Goal: Task Accomplishment & Management: Manage account settings

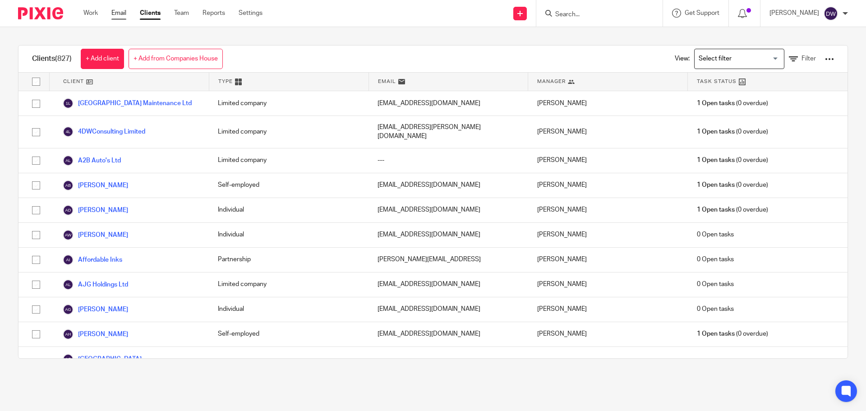
click at [115, 14] on link "Email" at bounding box center [118, 13] width 15 height 9
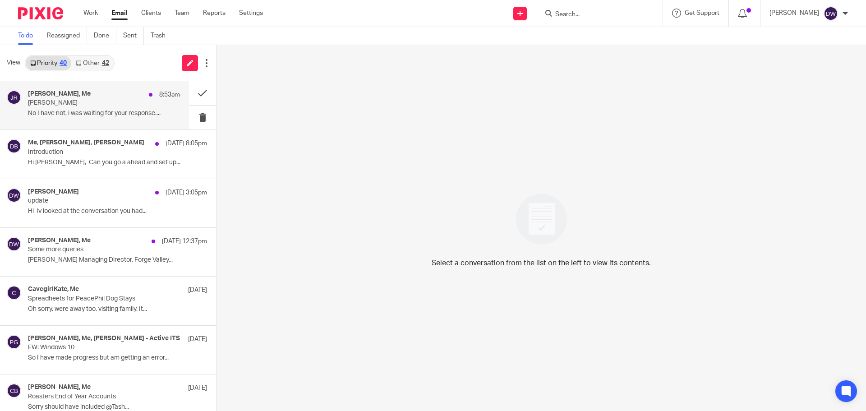
click at [124, 111] on p "No I have not, i was waiting for your response...." at bounding box center [104, 114] width 152 height 8
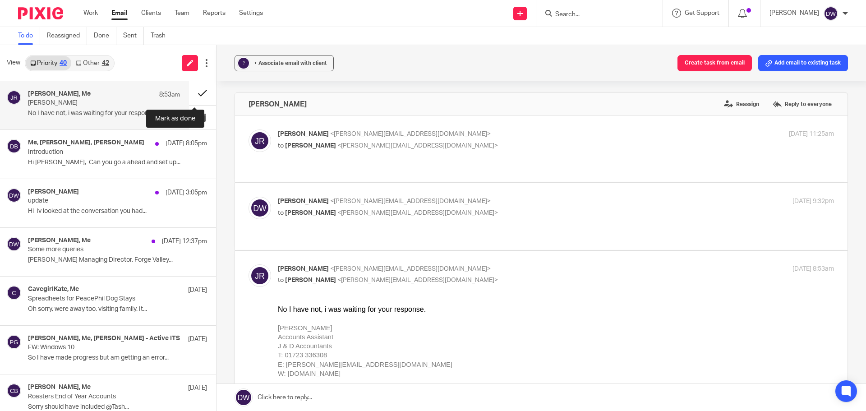
click at [195, 92] on button at bounding box center [202, 93] width 27 height 24
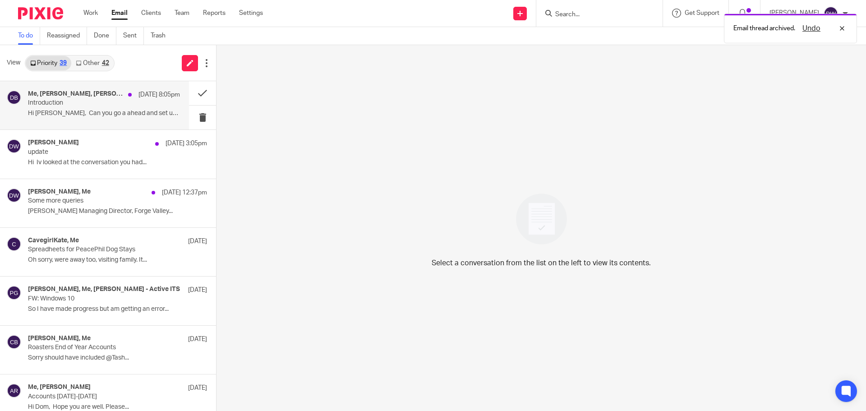
click at [102, 109] on div "Me, Rachel Gascoigne, Dave Beasley 15 Aug 8:05pm Introduction Hi Dom, Can you g…" at bounding box center [104, 105] width 152 height 30
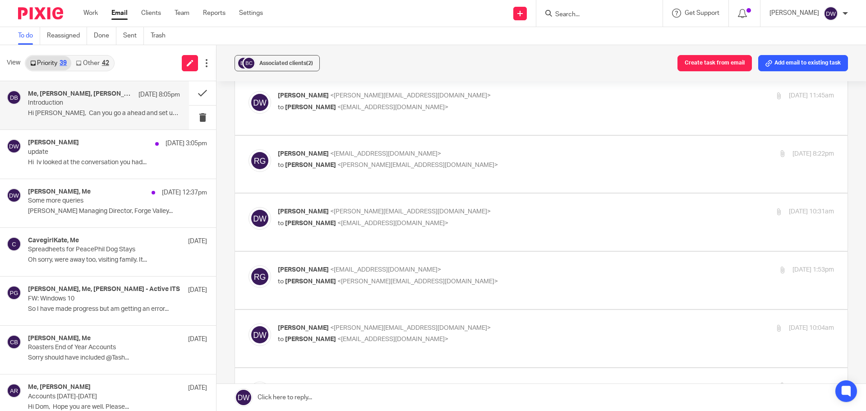
scroll to position [541, 0]
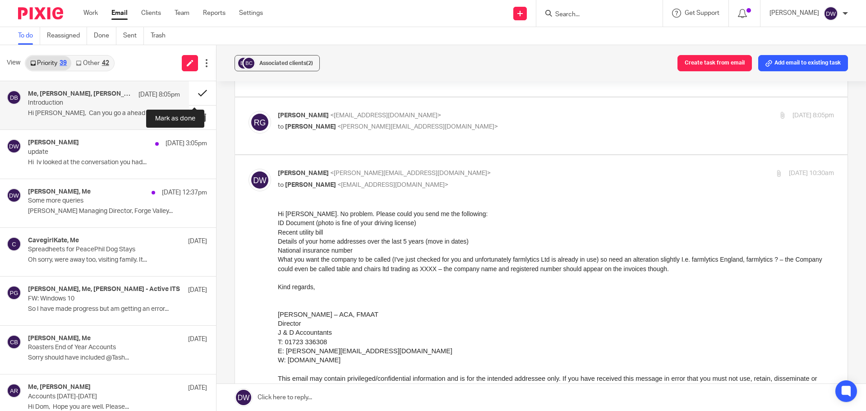
click at [203, 88] on button at bounding box center [202, 93] width 27 height 24
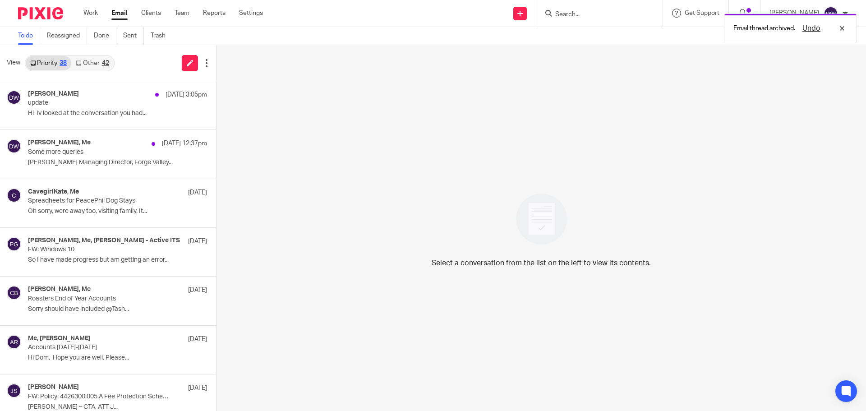
click at [79, 52] on div "View Priority 38 Other 42" at bounding box center [108, 63] width 216 height 36
click at [85, 57] on link "Other 42" at bounding box center [92, 63] width 42 height 14
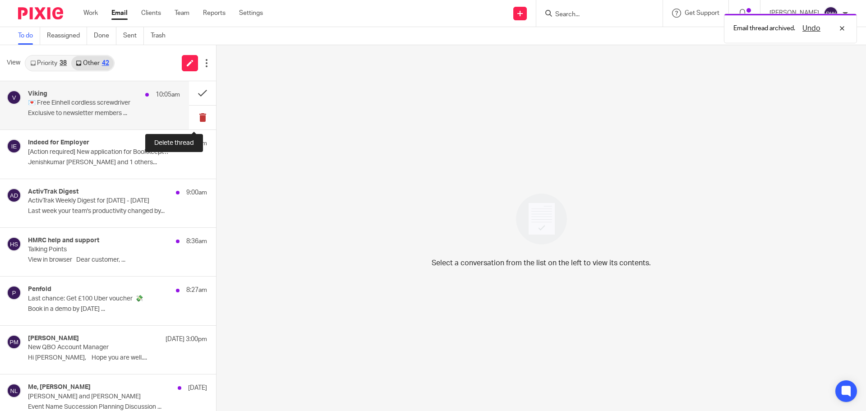
click at [189, 111] on button at bounding box center [202, 118] width 27 height 24
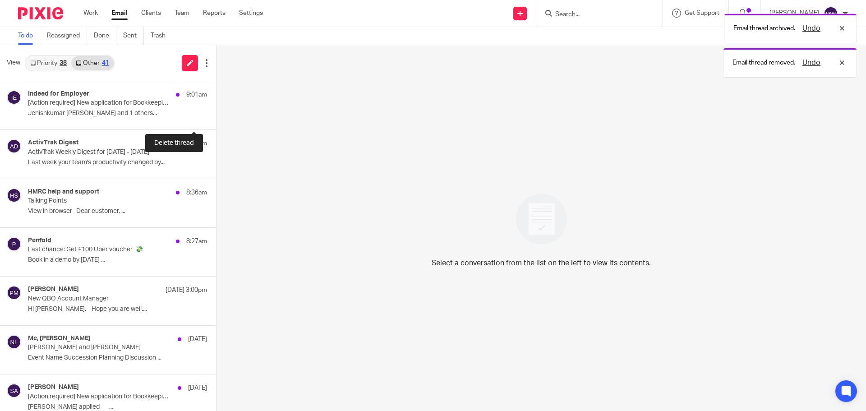
click at [216, 111] on button at bounding box center [219, 118] width 7 height 24
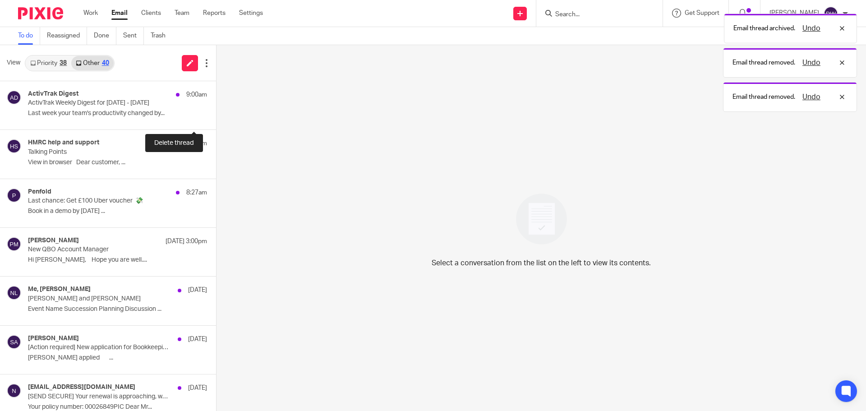
click at [216, 111] on button at bounding box center [219, 118] width 7 height 24
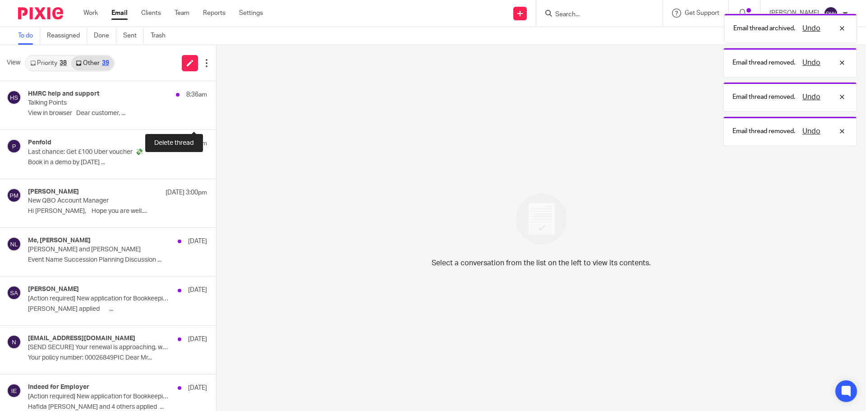
click at [216, 111] on button at bounding box center [219, 118] width 7 height 24
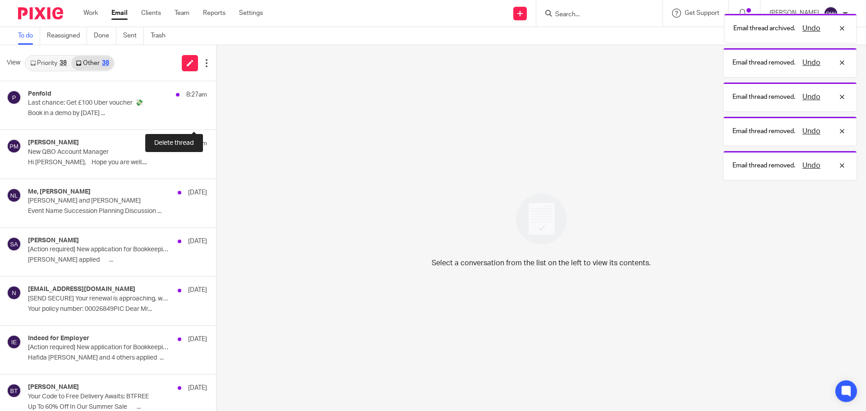
click at [216, 111] on button at bounding box center [219, 118] width 7 height 24
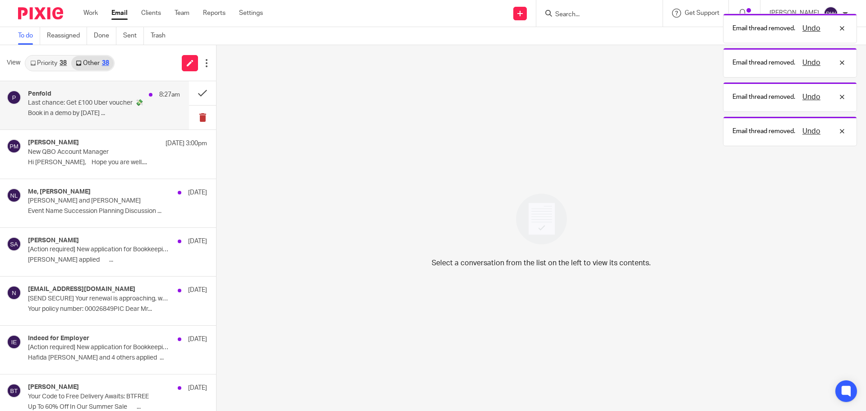
click at [189, 115] on button at bounding box center [202, 118] width 27 height 24
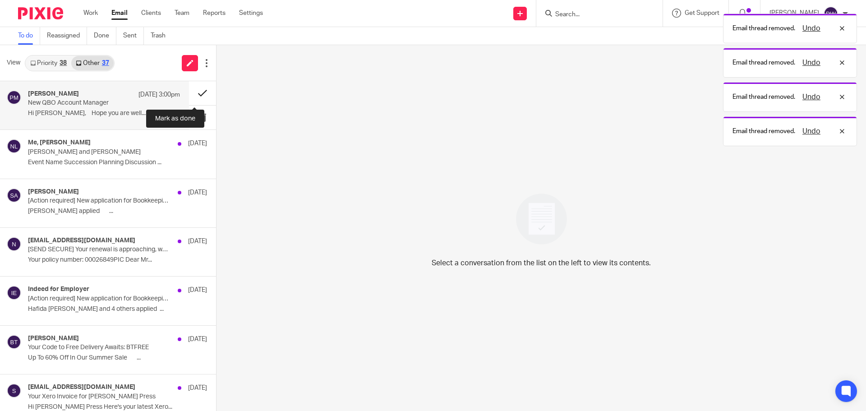
click at [189, 91] on button at bounding box center [202, 93] width 27 height 24
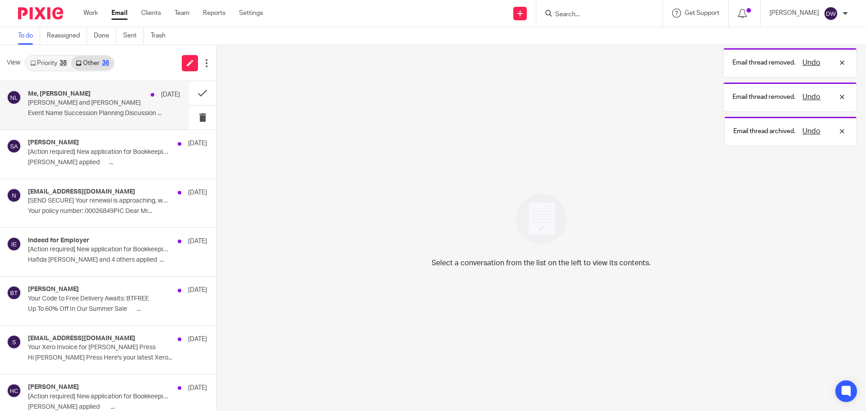
click at [139, 106] on p "John Suddaby and Nicky Larkin" at bounding box center [89, 103] width 122 height 8
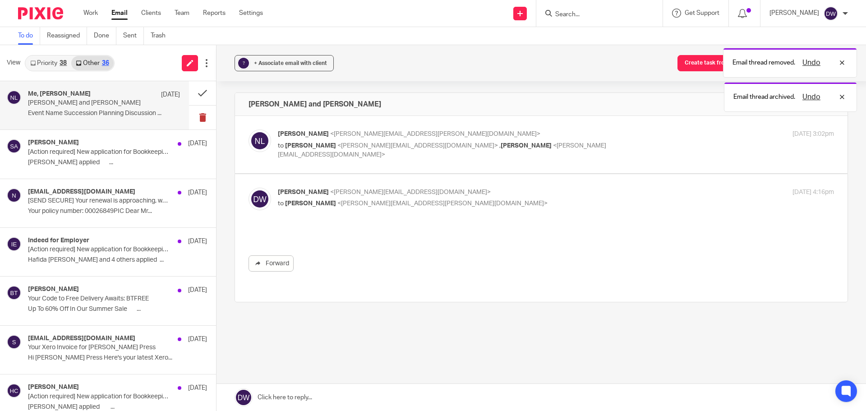
scroll to position [0, 0]
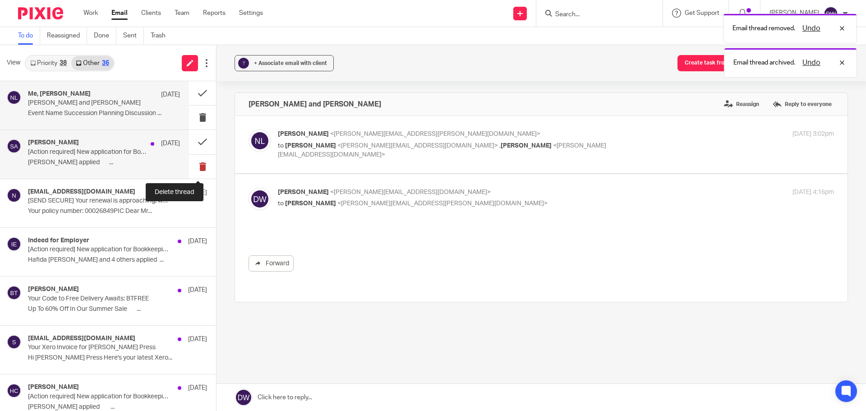
click at [190, 156] on button at bounding box center [202, 167] width 27 height 24
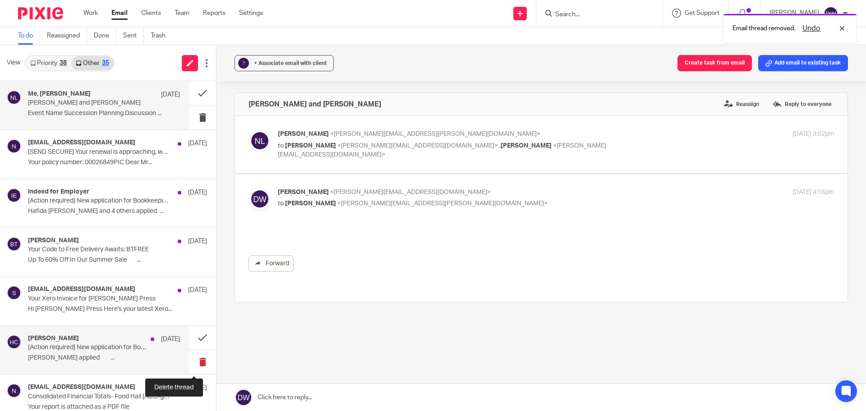
click at [198, 361] on button at bounding box center [202, 362] width 27 height 24
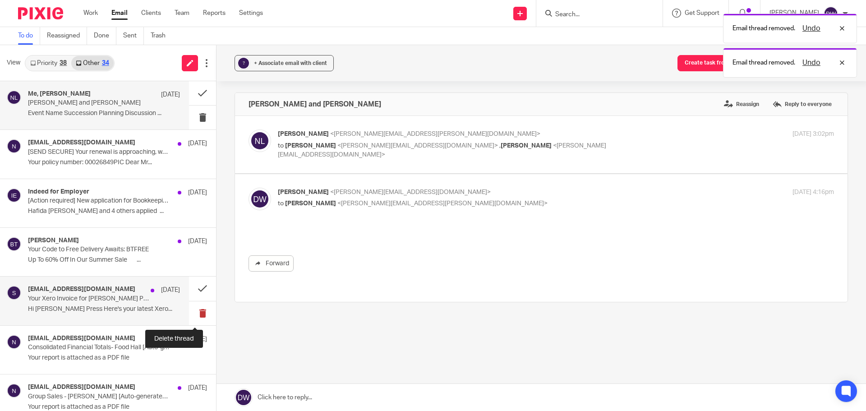
click at [189, 308] on button at bounding box center [202, 313] width 27 height 24
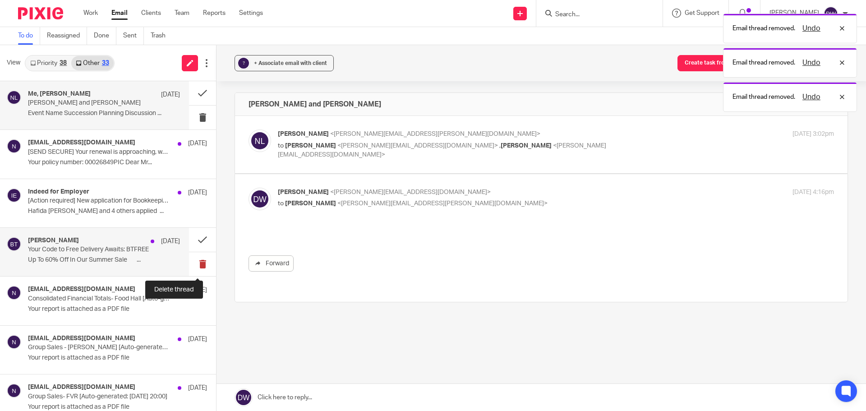
click at [198, 267] on button at bounding box center [202, 264] width 27 height 24
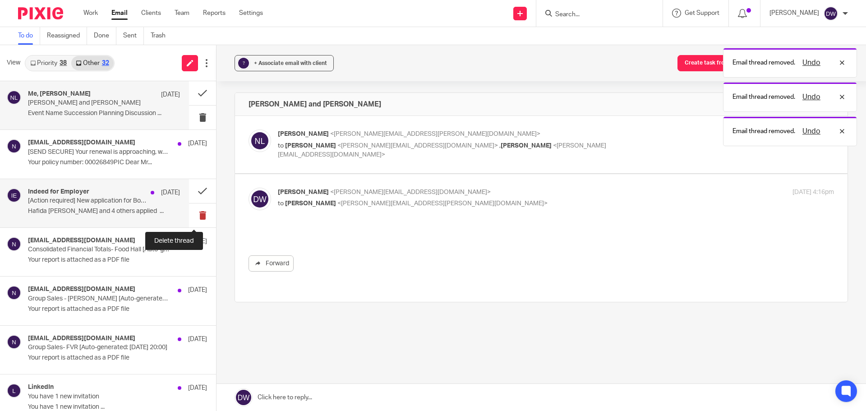
click at [189, 215] on button at bounding box center [202, 215] width 27 height 24
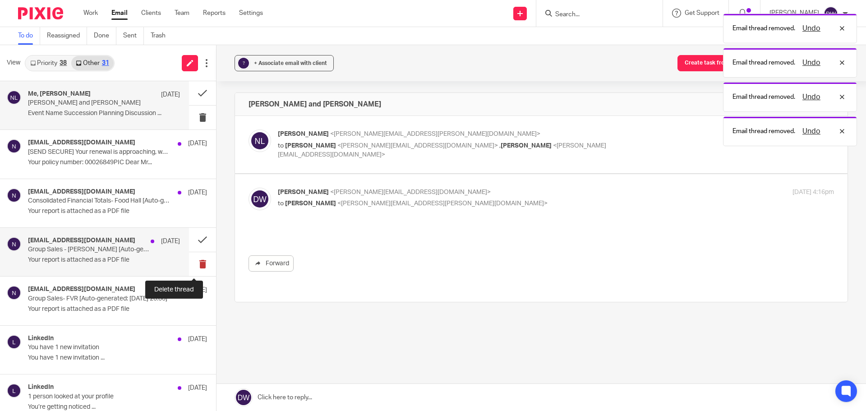
click at [197, 263] on button at bounding box center [202, 264] width 27 height 24
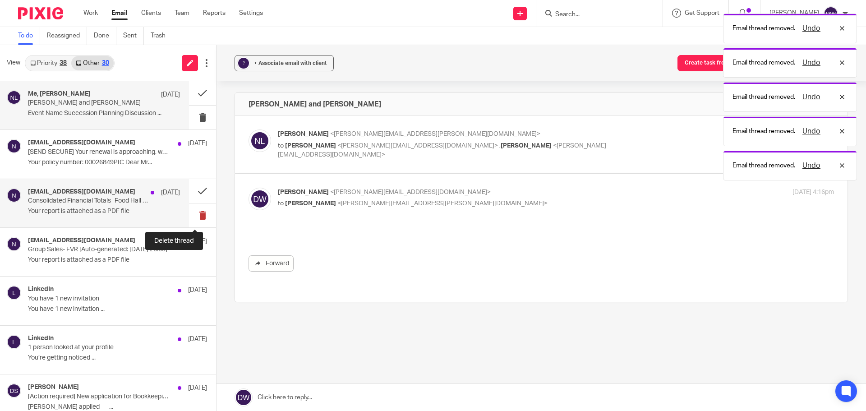
click at [191, 212] on button at bounding box center [202, 215] width 27 height 24
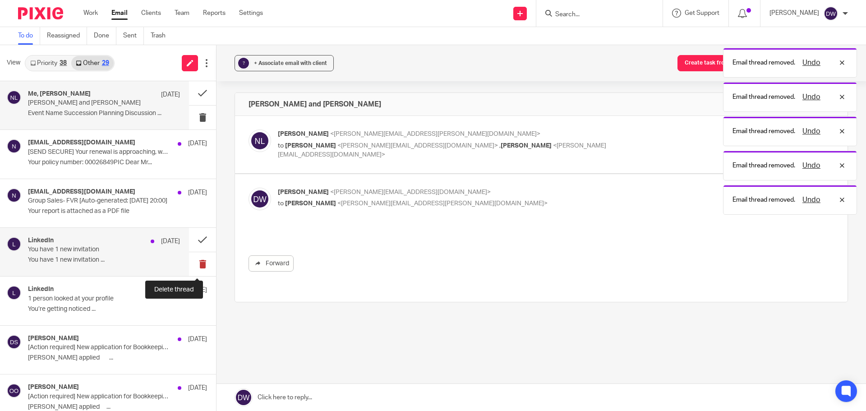
click at [194, 261] on button at bounding box center [202, 264] width 27 height 24
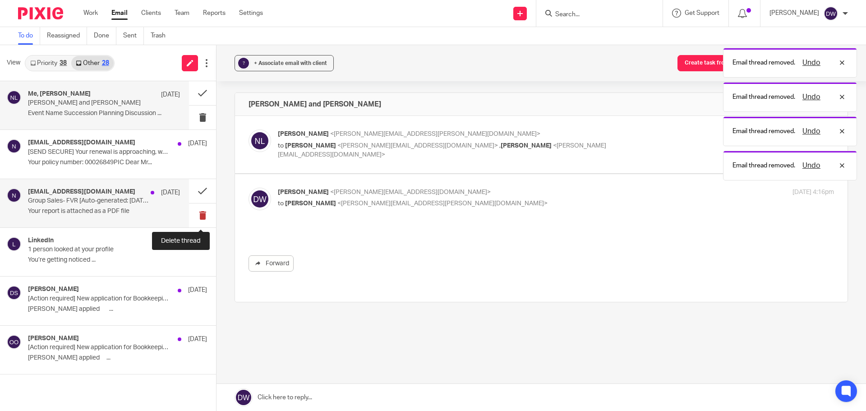
click at [197, 212] on button at bounding box center [202, 215] width 27 height 24
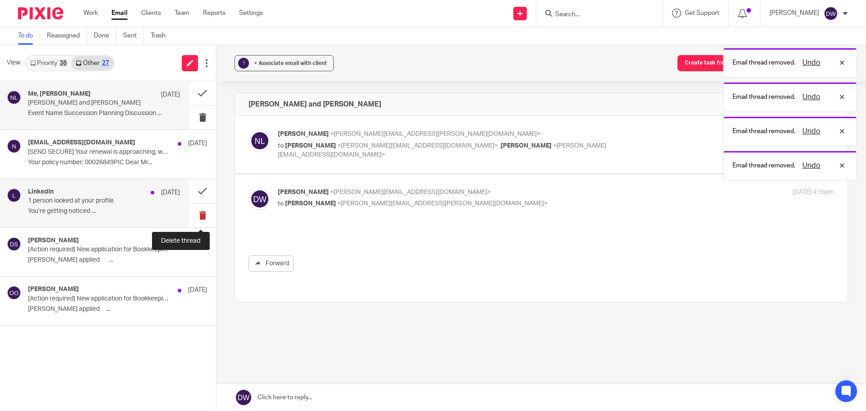
click at [197, 217] on button at bounding box center [202, 215] width 27 height 24
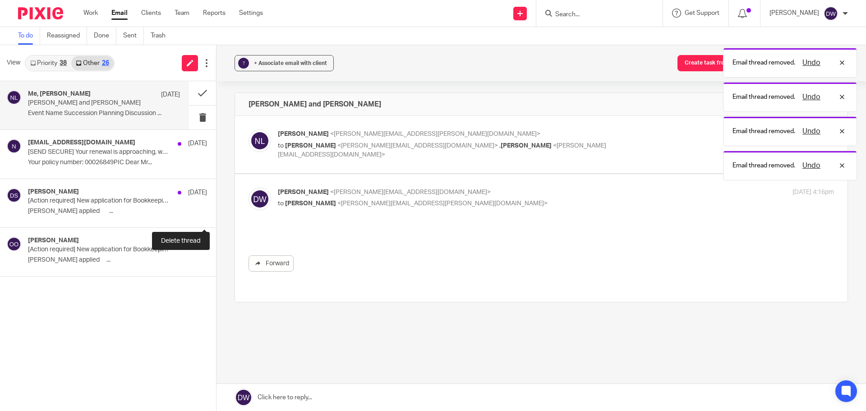
click at [216, 217] on button at bounding box center [219, 215] width 7 height 24
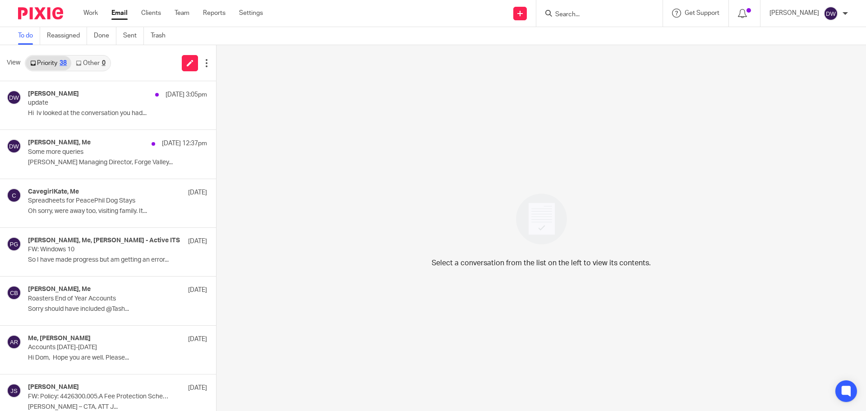
click at [102, 65] on div "0" at bounding box center [104, 63] width 4 height 6
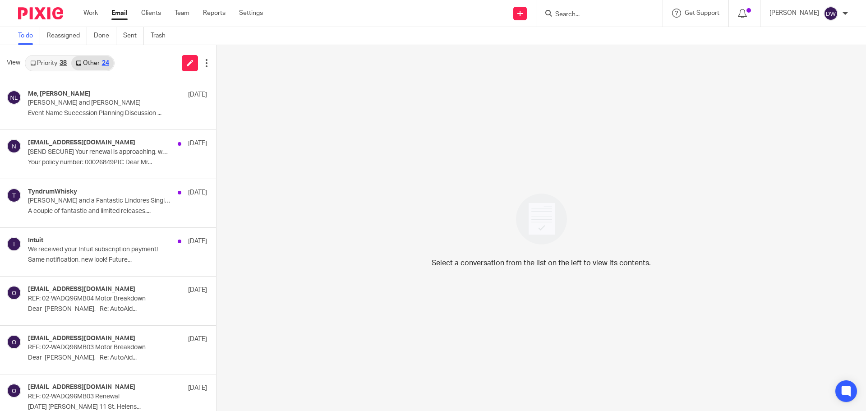
click at [60, 60] on div "38" at bounding box center [63, 63] width 7 height 6
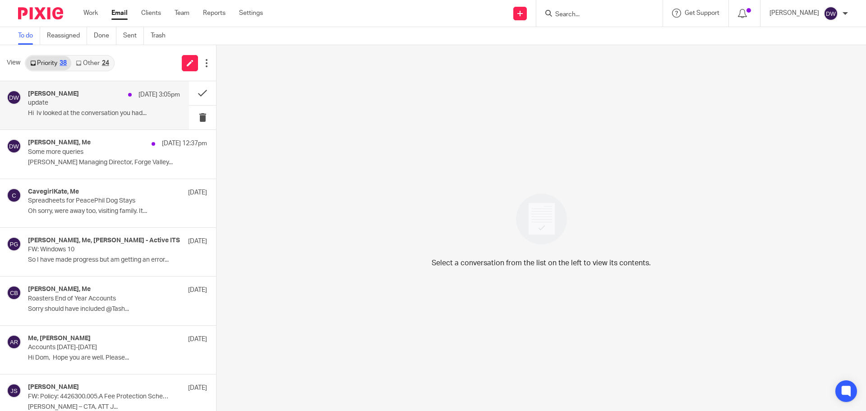
click at [89, 103] on p "update" at bounding box center [89, 103] width 122 height 8
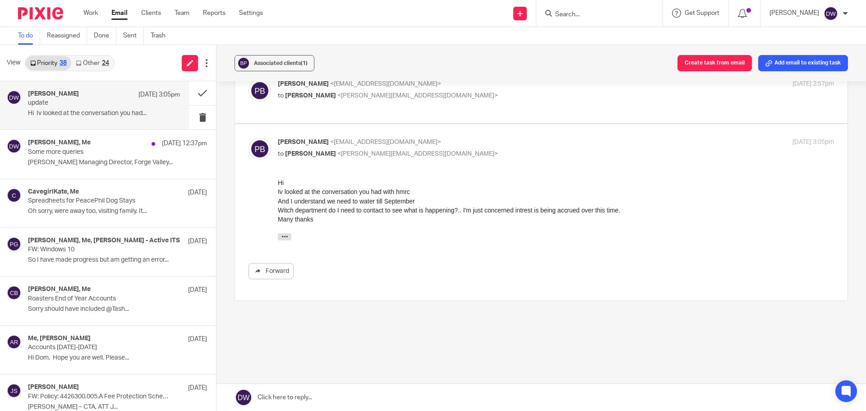
scroll to position [173, 0]
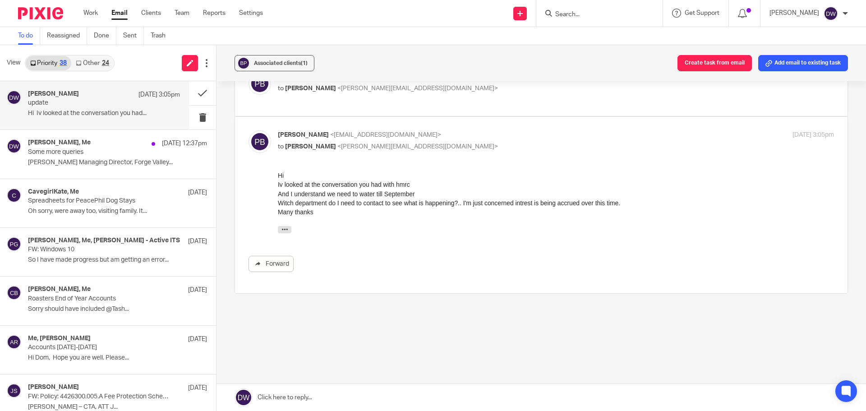
click at [320, 397] on link at bounding box center [542, 397] width 650 height 27
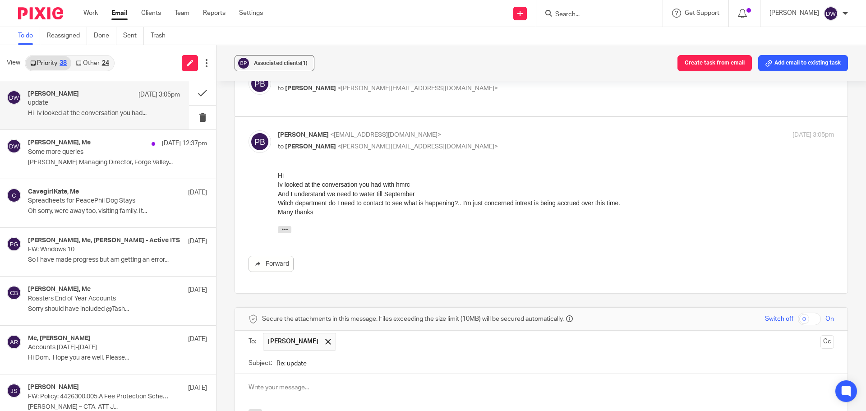
scroll to position [331, 0]
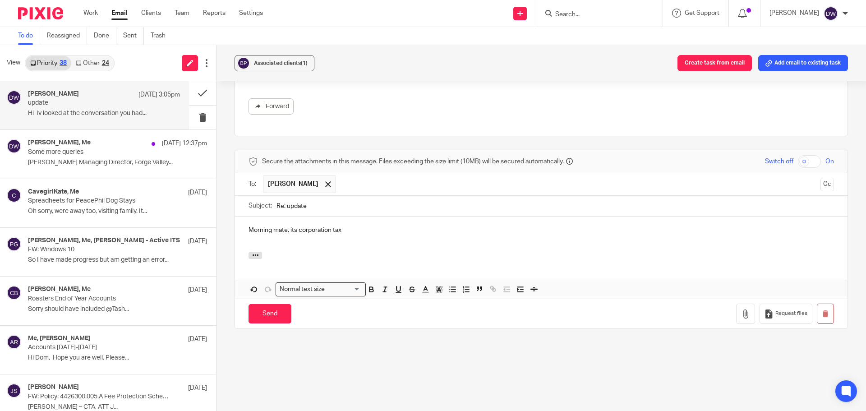
click at [430, 237] on div "Morning mate, its corporation tax" at bounding box center [541, 234] width 613 height 35
click at [283, 318] on input "Send" at bounding box center [270, 313] width 43 height 19
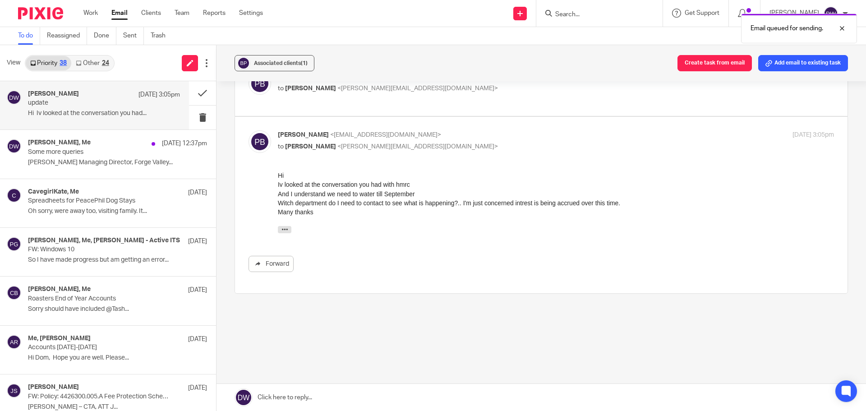
scroll to position [173, 0]
click at [194, 92] on button at bounding box center [202, 93] width 27 height 24
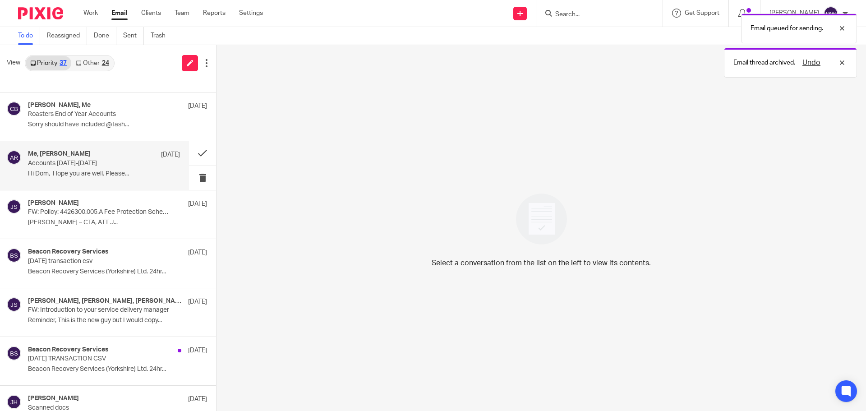
scroll to position [180, 0]
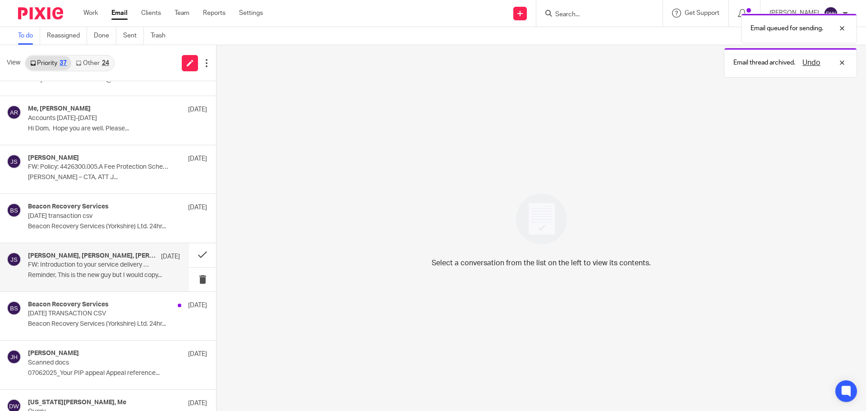
click at [138, 272] on p "Reminder, This is the new guy but I would copy..." at bounding box center [104, 276] width 152 height 8
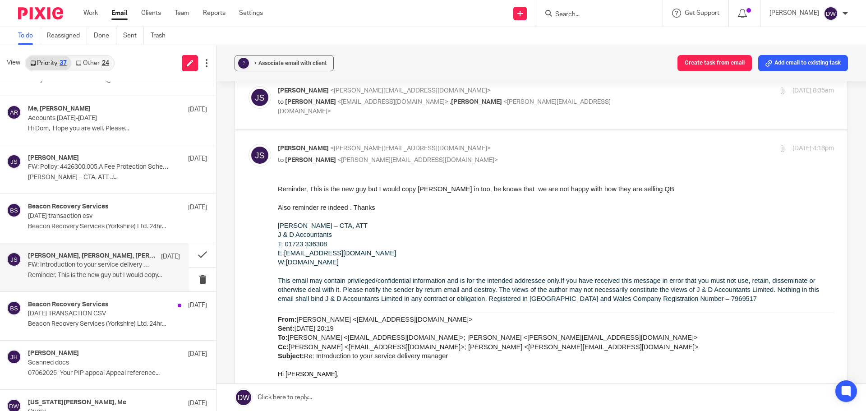
scroll to position [451, 0]
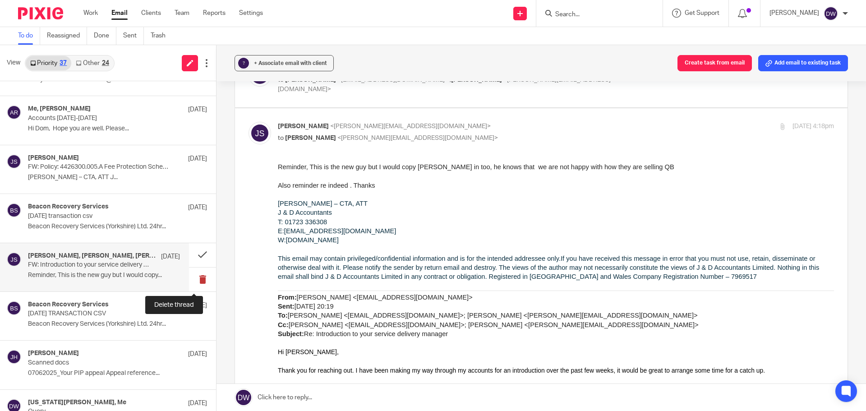
click at [189, 272] on button at bounding box center [202, 280] width 27 height 24
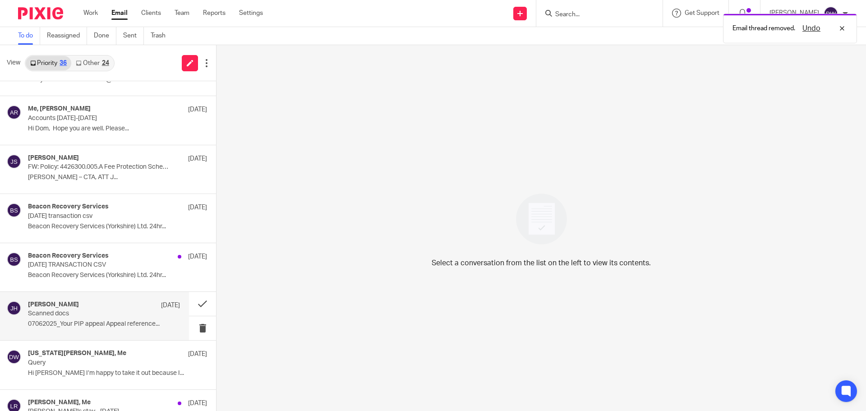
click at [101, 315] on p "Scanned docs" at bounding box center [89, 314] width 122 height 8
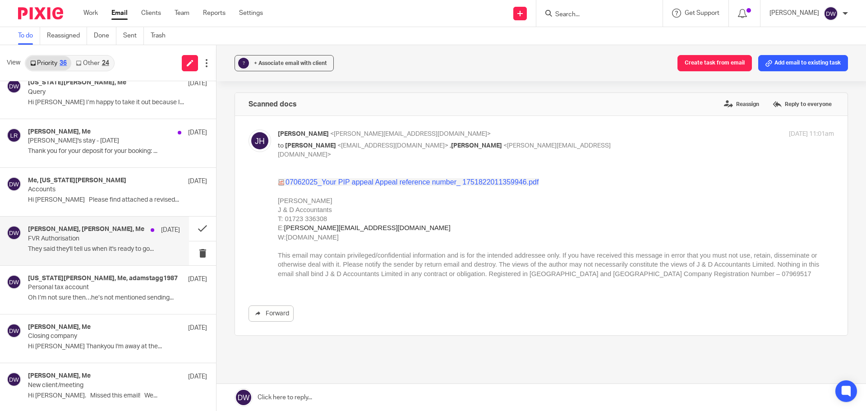
click at [93, 239] on p "FVR Authorisation" at bounding box center [89, 239] width 122 height 8
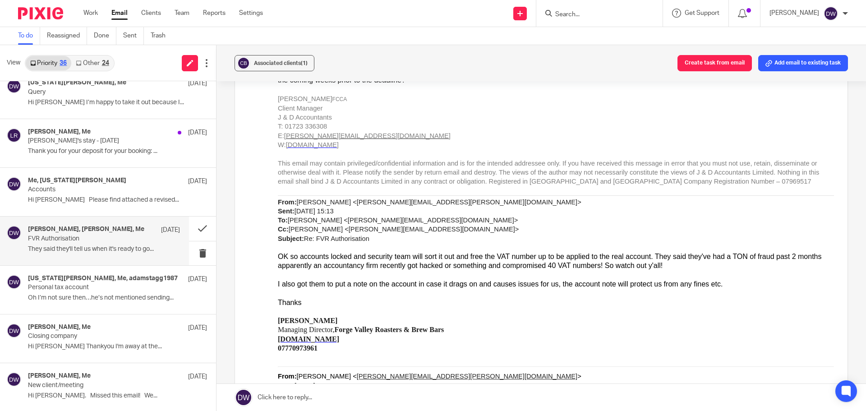
scroll to position [1308, 0]
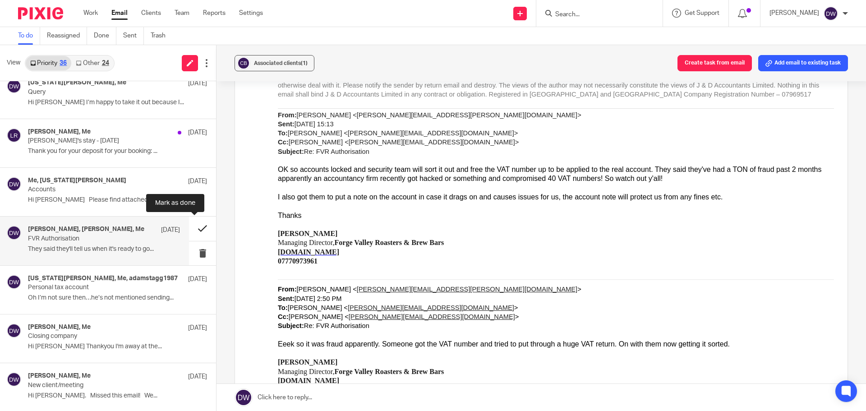
click at [194, 228] on button at bounding box center [202, 229] width 27 height 24
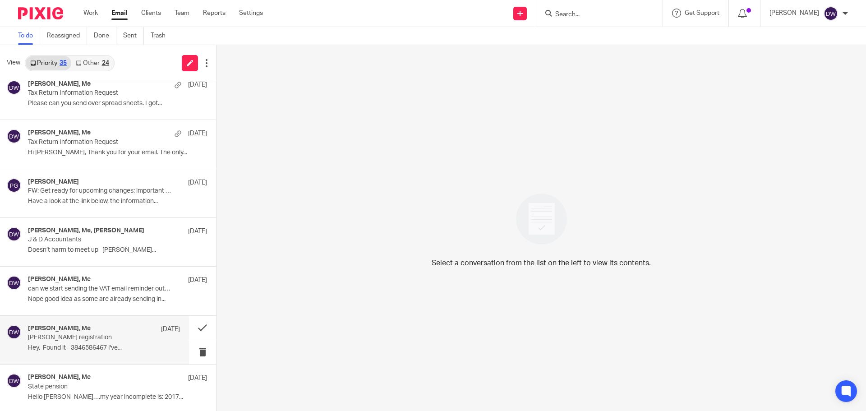
scroll to position [1227, 0]
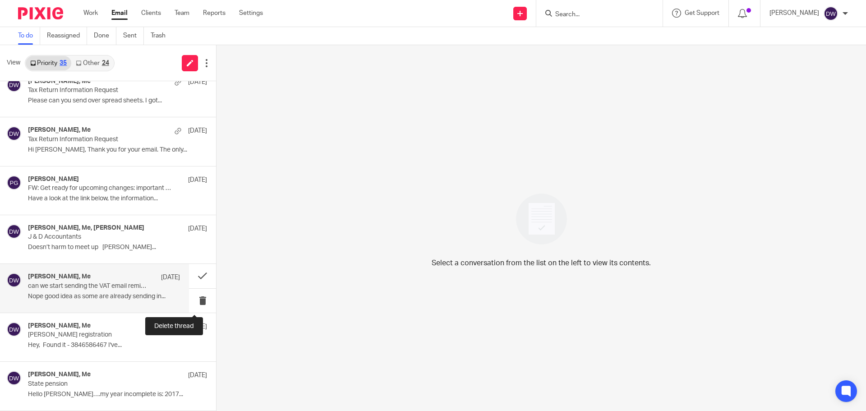
click at [135, 291] on div "Mick Fisher, Me 10 Feb can we start sending the VAT email reminder out 7th rath…" at bounding box center [104, 288] width 152 height 30
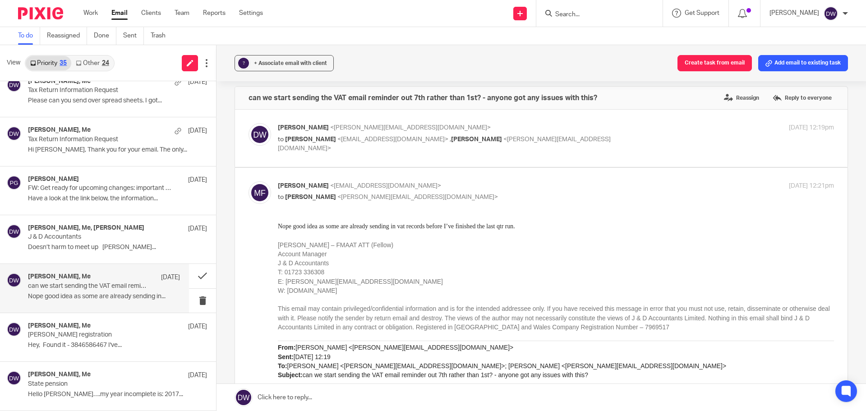
scroll to position [0, 0]
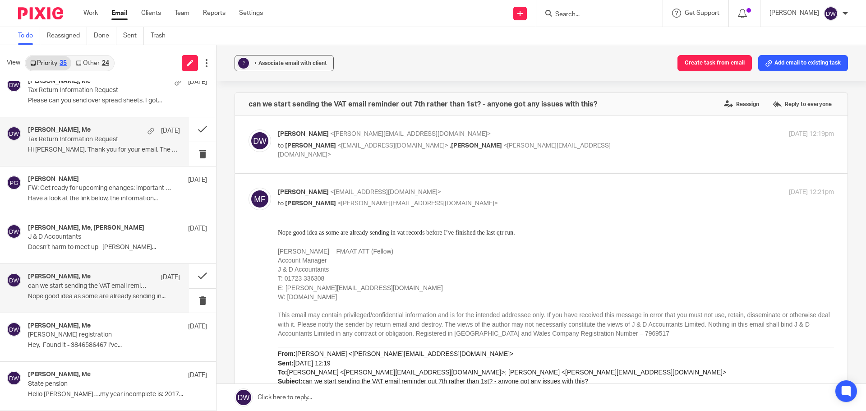
click at [74, 148] on p "Hi Dom, Thank you for your email. The only..." at bounding box center [104, 150] width 152 height 8
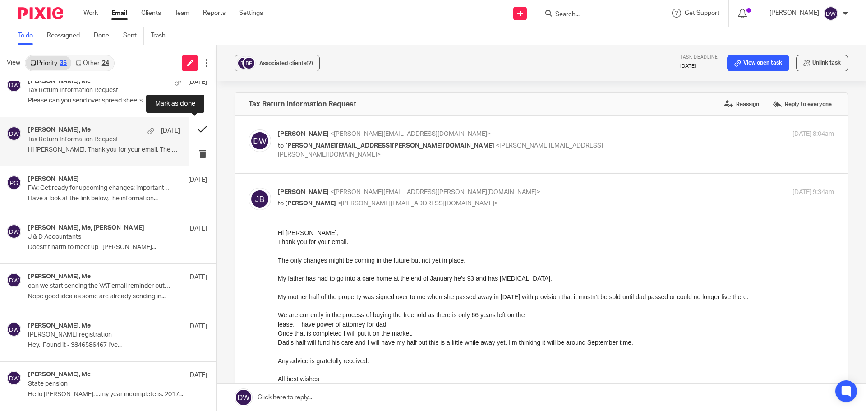
click at [190, 126] on button at bounding box center [202, 129] width 27 height 24
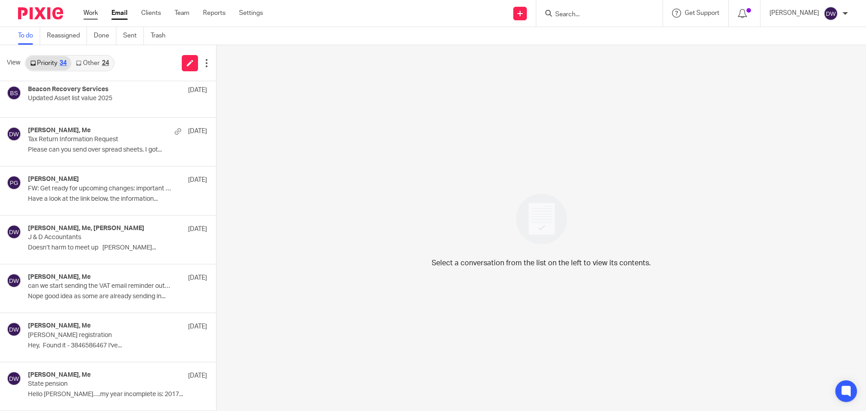
click at [92, 12] on link "Work" at bounding box center [90, 13] width 14 height 9
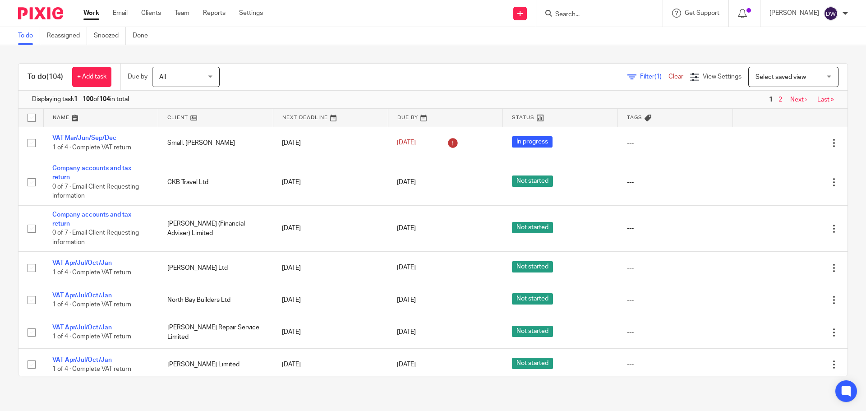
drag, startPoint x: 0, startPoint y: 0, endPoint x: 786, endPoint y: 74, distance: 789.4
click at [786, 74] on span "Select saved view" at bounding box center [781, 77] width 51 height 6
click at [786, 74] on div "Select saved view" at bounding box center [781, 77] width 51 height 6
click at [789, 78] on span "Select saved view" at bounding box center [781, 77] width 51 height 6
click at [789, 78] on div "Select saved view" at bounding box center [781, 77] width 51 height 6
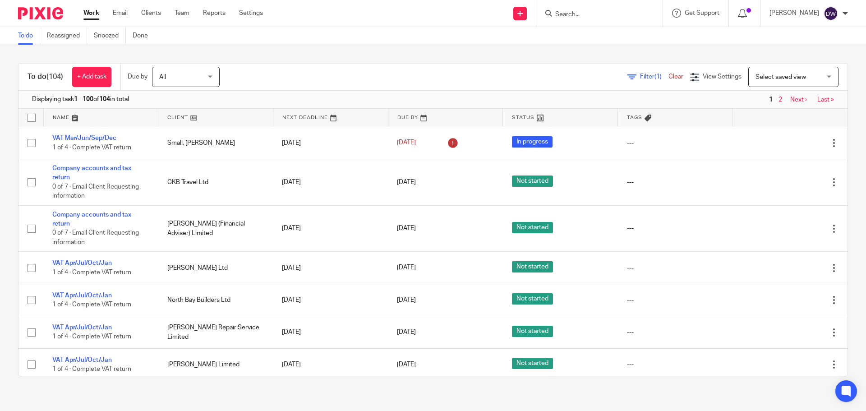
click at [640, 79] on span "Filter (1)" at bounding box center [654, 77] width 28 height 6
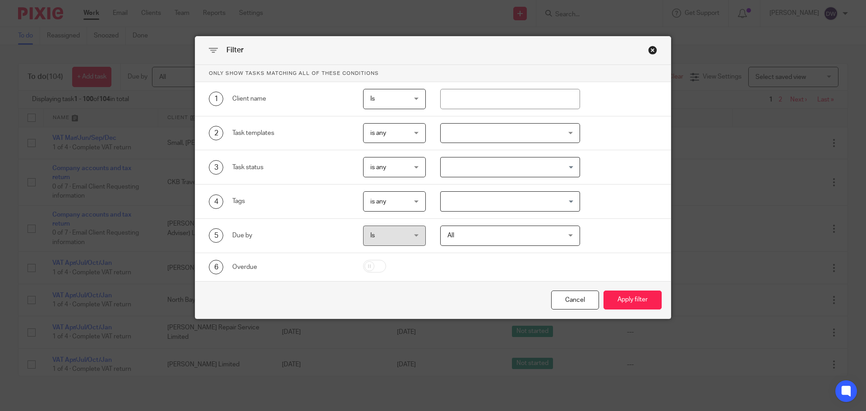
click at [648, 50] on div "Close this dialog window" at bounding box center [652, 50] width 9 height 9
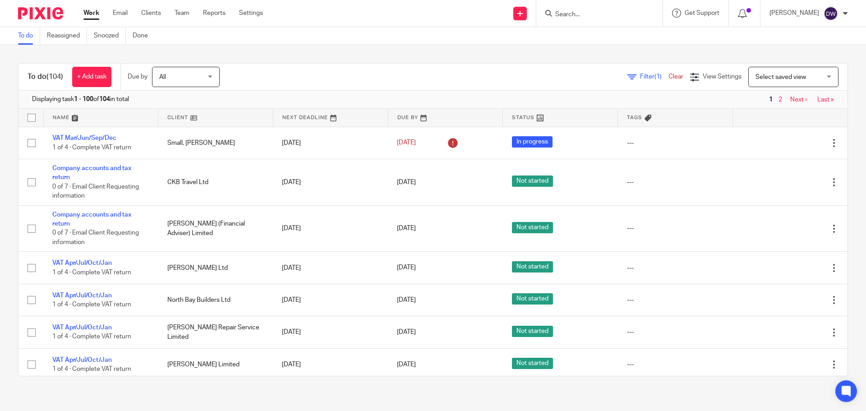
click at [669, 74] on link "Clear" at bounding box center [676, 77] width 15 height 6
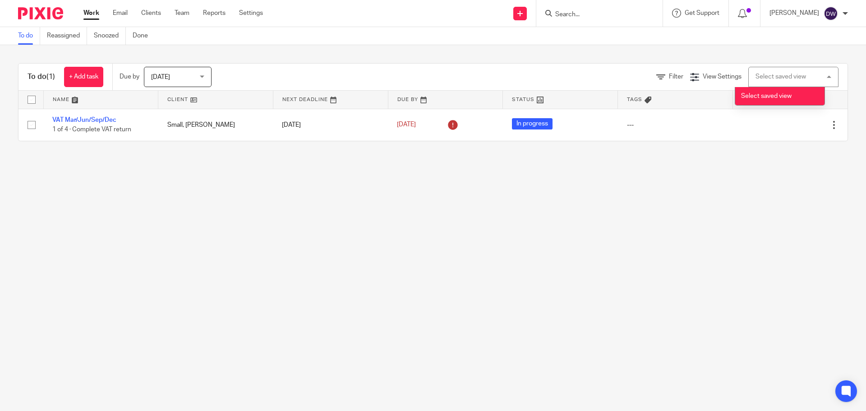
click at [757, 75] on div "Select saved view" at bounding box center [781, 77] width 51 height 6
click at [95, 15] on link "Work" at bounding box center [91, 13] width 16 height 9
click at [152, 11] on link "Clients" at bounding box center [151, 13] width 20 height 9
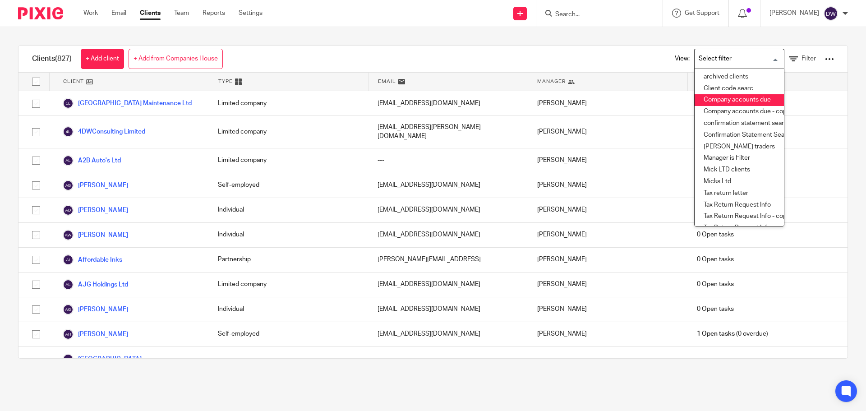
click at [727, 98] on li "Company accounts due" at bounding box center [739, 100] width 89 height 12
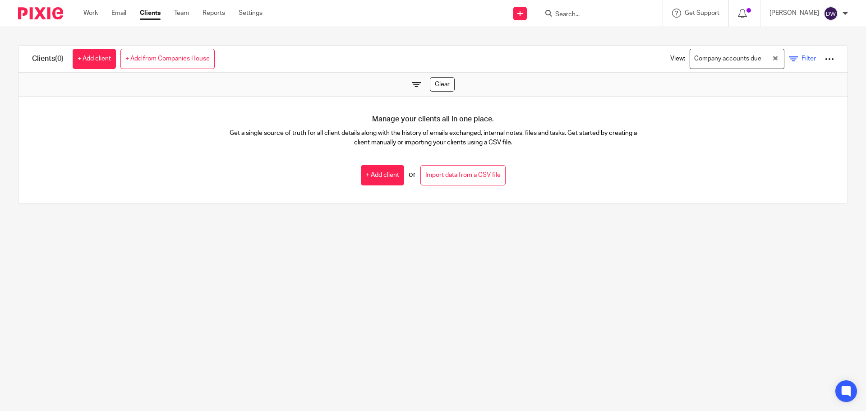
click at [802, 58] on span "Filter" at bounding box center [809, 58] width 14 height 6
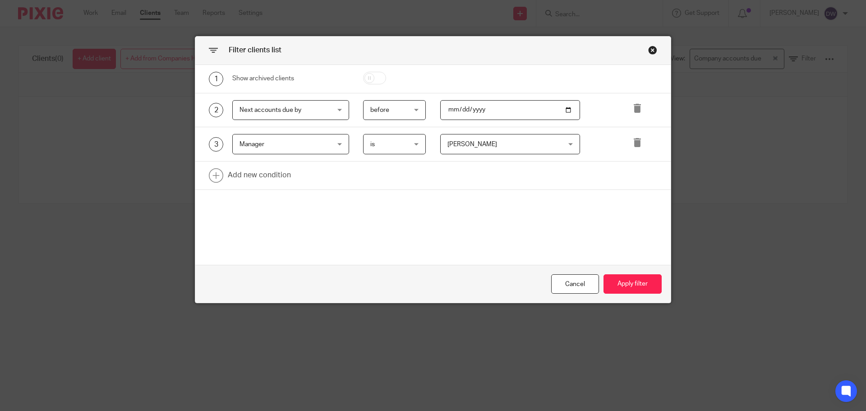
click at [459, 143] on span "[PERSON_NAME]" at bounding box center [473, 144] width 50 height 6
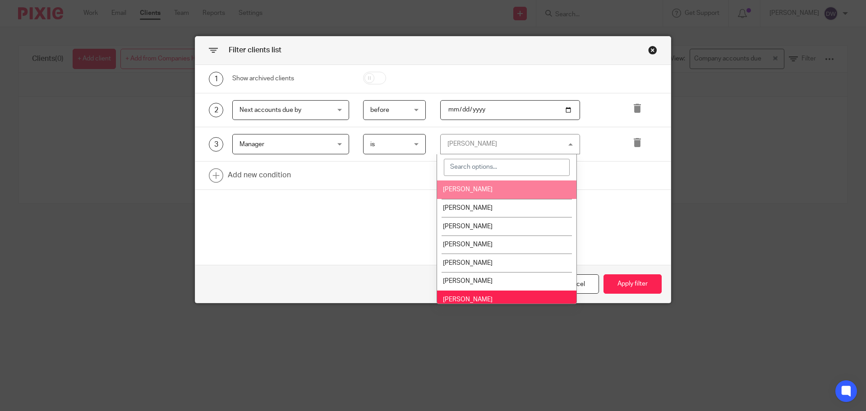
click at [476, 195] on li "[PERSON_NAME]" at bounding box center [506, 189] width 139 height 18
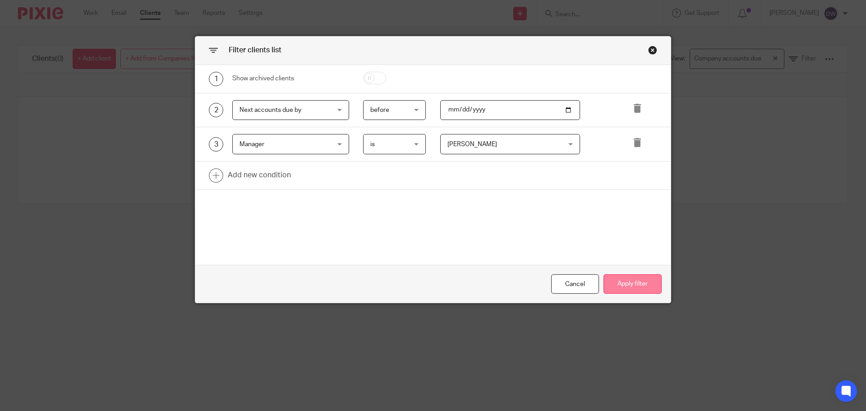
click at [619, 279] on button "Apply filter" at bounding box center [633, 283] width 58 height 19
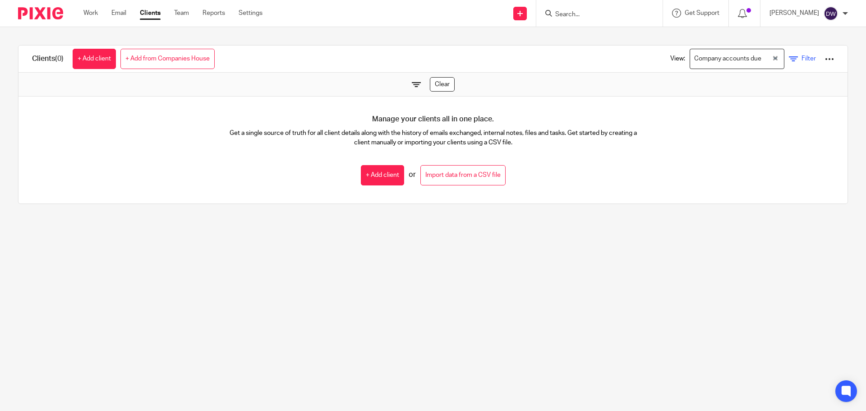
click at [789, 60] on icon at bounding box center [793, 59] width 9 height 9
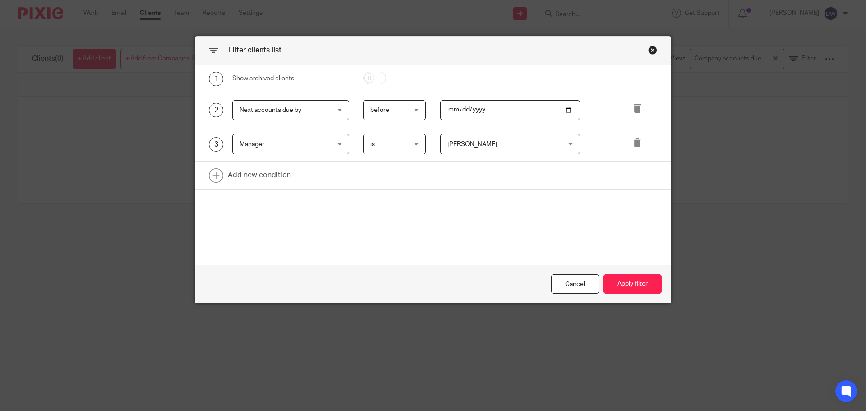
click at [462, 108] on input "2025-01-31" at bounding box center [510, 110] width 140 height 20
click at [630, 276] on button "Apply filter" at bounding box center [633, 283] width 58 height 19
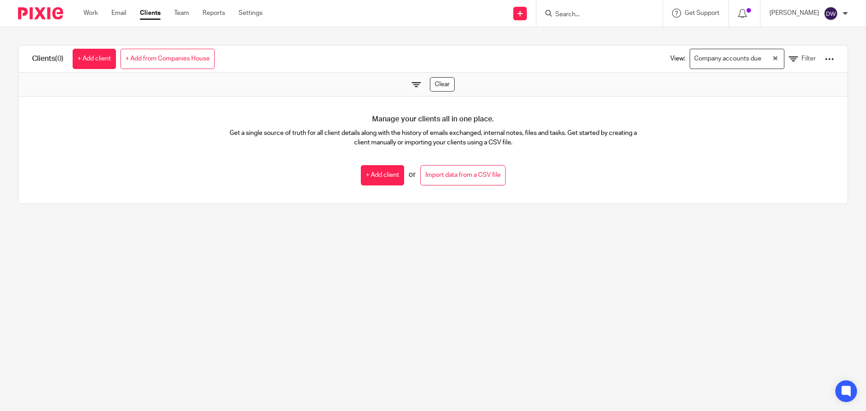
click at [721, 64] on div "Company accounts due" at bounding box center [731, 58] width 82 height 18
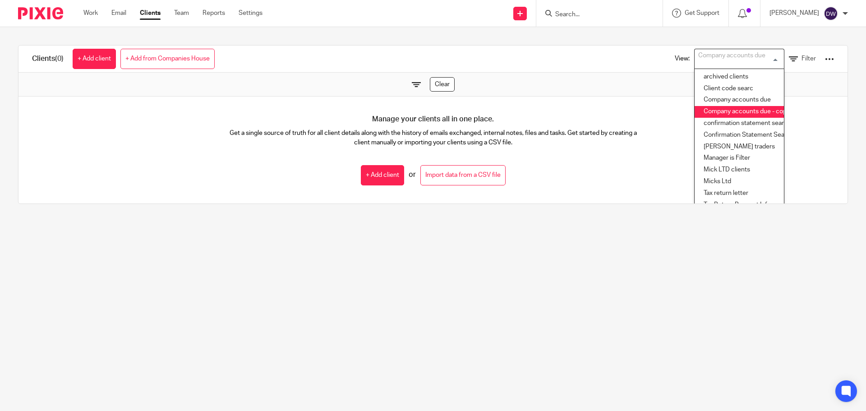
click at [732, 109] on li "Company accounts due - copy" at bounding box center [739, 112] width 89 height 12
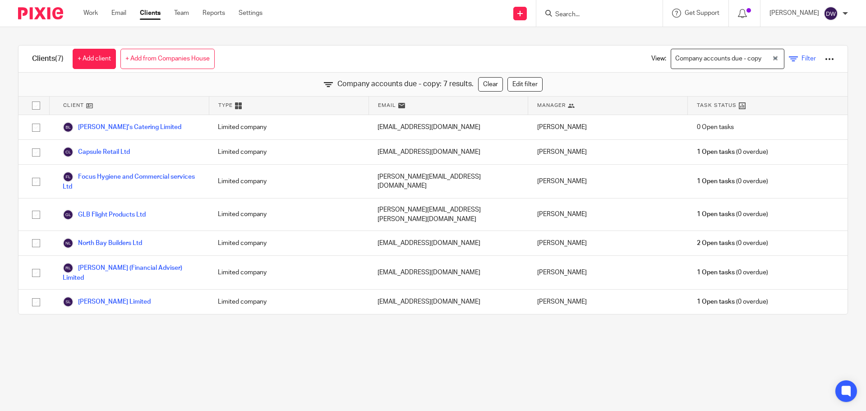
click at [789, 60] on link "Filter" at bounding box center [802, 58] width 27 height 9
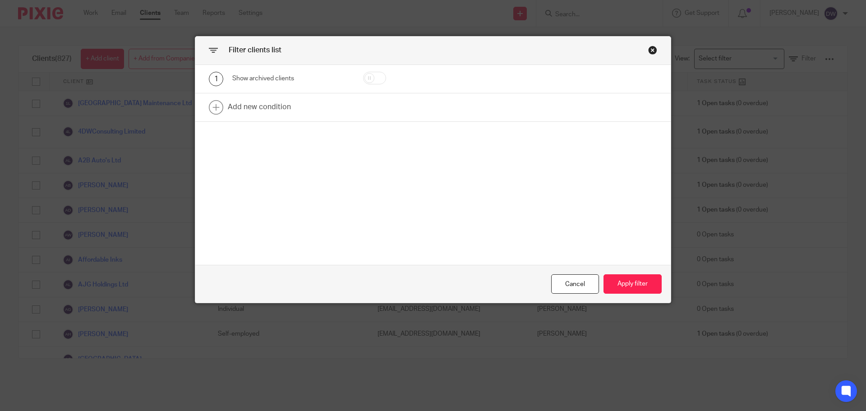
click at [654, 54] on div "Filter clients list" at bounding box center [432, 51] width 475 height 28
click at [648, 51] on div "Close this dialog window" at bounding box center [652, 50] width 9 height 9
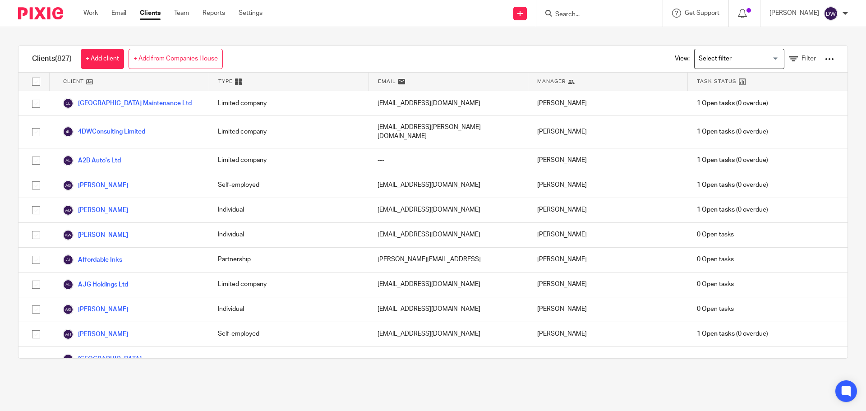
click at [701, 56] on input "Search for option" at bounding box center [737, 59] width 83 height 16
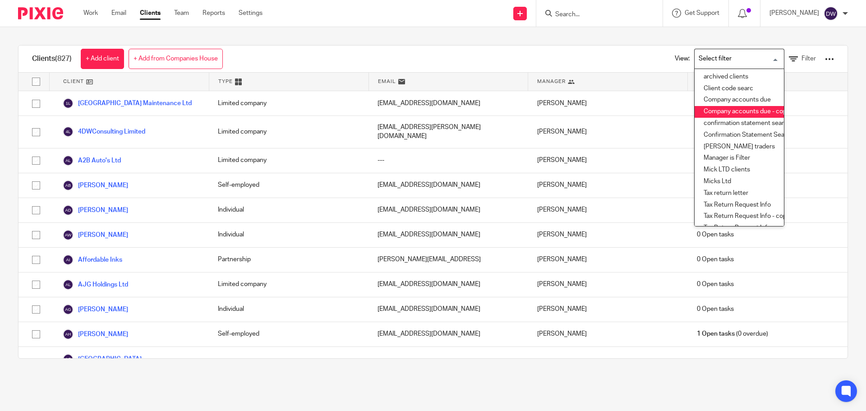
click at [733, 112] on li "Company accounts due - copy" at bounding box center [739, 112] width 89 height 12
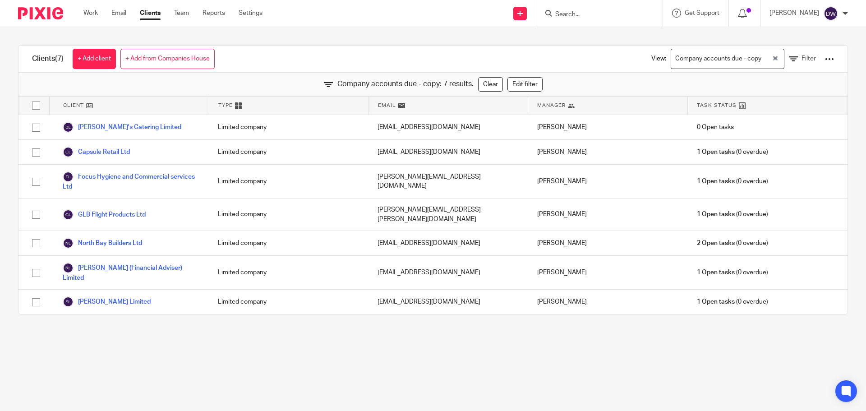
click at [825, 61] on div at bounding box center [829, 59] width 9 height 9
click at [809, 88] on link "Update dates using Companies House" at bounding box center [756, 93] width 125 height 14
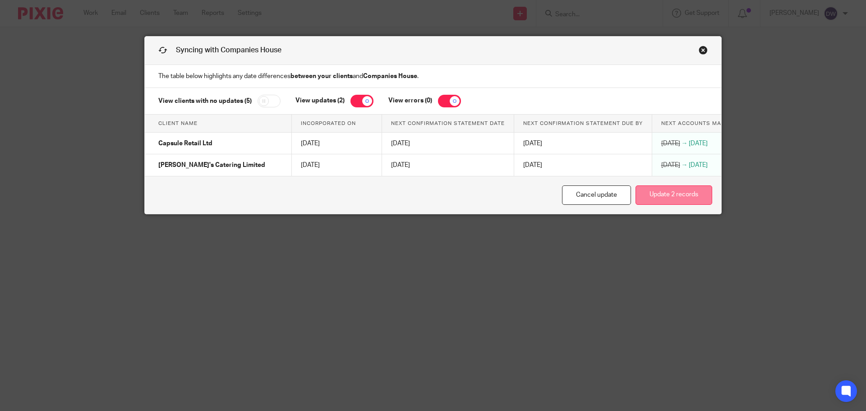
click at [679, 202] on button "Update 2 records" at bounding box center [674, 194] width 77 height 19
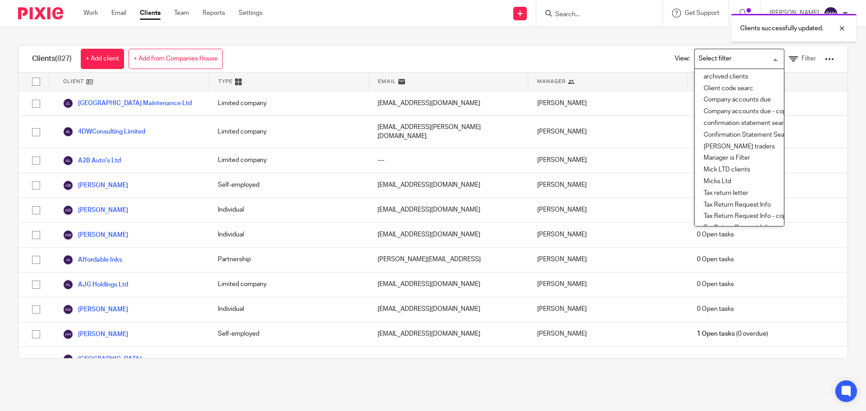
click at [754, 60] on input "Search for option" at bounding box center [737, 59] width 83 height 16
click at [741, 115] on li "Company accounts due - copy" at bounding box center [739, 112] width 89 height 12
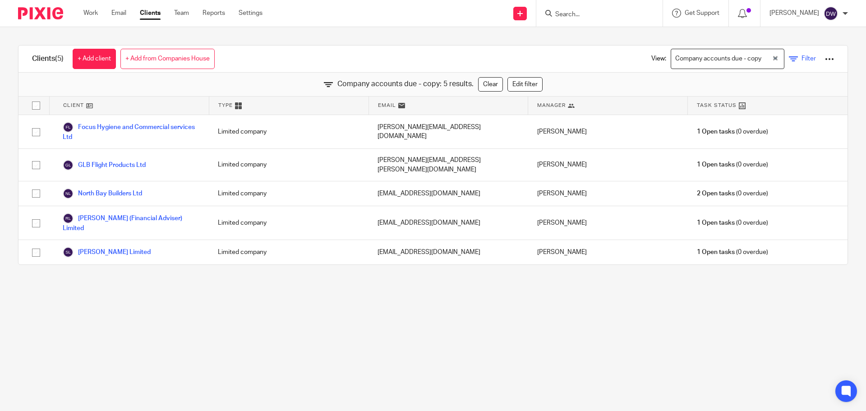
click at [789, 55] on icon at bounding box center [793, 59] width 9 height 9
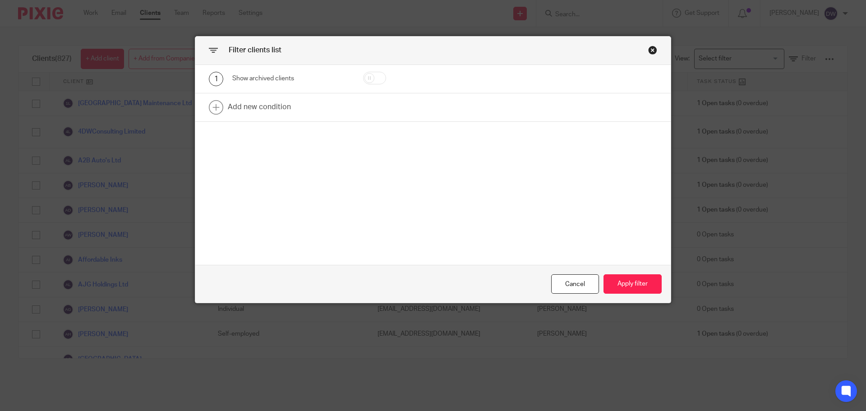
click at [648, 48] on div "Close this dialog window" at bounding box center [652, 50] width 9 height 9
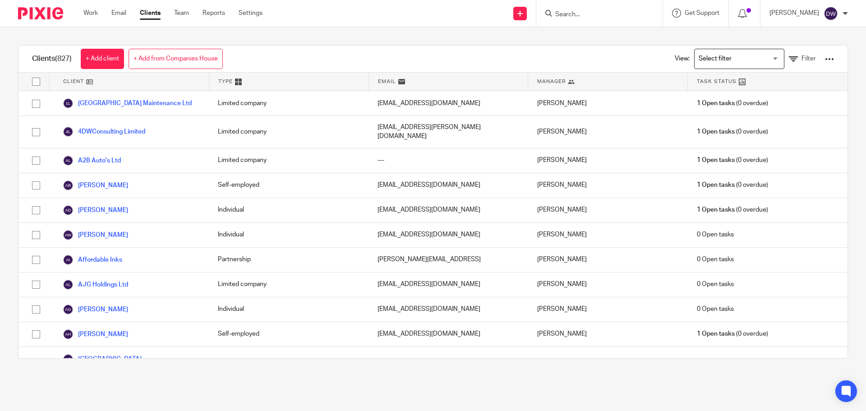
click at [703, 60] on input "Search for option" at bounding box center [737, 59] width 83 height 16
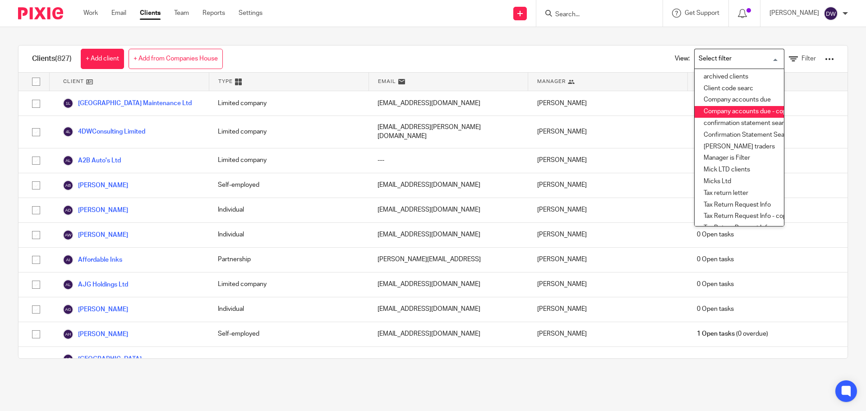
click at [731, 112] on li "Company accounts due - copy" at bounding box center [739, 112] width 89 height 12
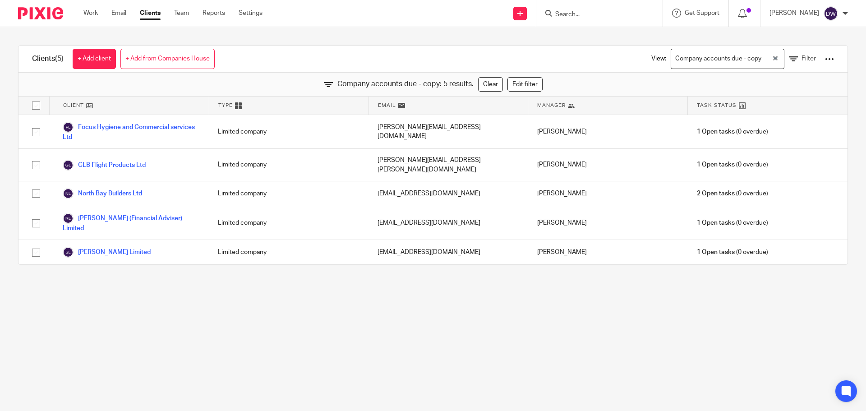
click at [825, 59] on div at bounding box center [829, 59] width 9 height 9
click at [511, 81] on link "Edit filter" at bounding box center [525, 84] width 35 height 14
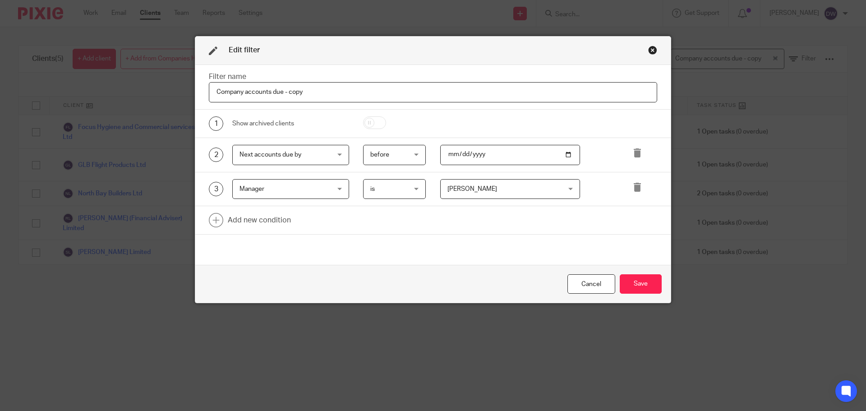
click at [460, 155] on input "2025-12-31" at bounding box center [510, 155] width 140 height 20
type input "2025-10-31"
click at [641, 281] on button "Save" at bounding box center [641, 283] width 42 height 19
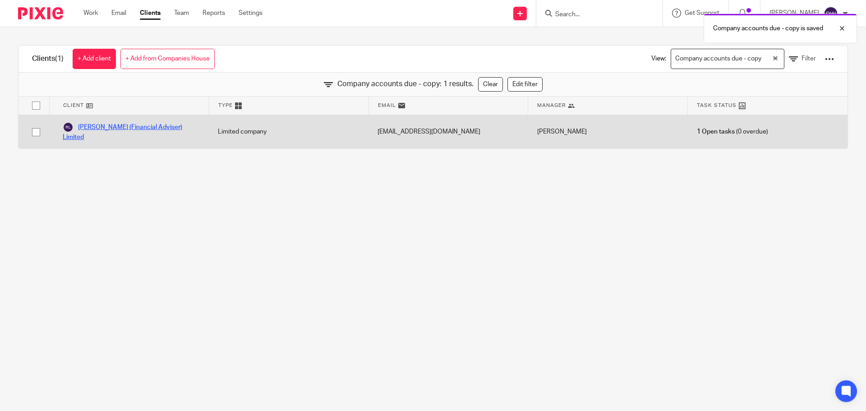
click at [174, 129] on link "[PERSON_NAME] (Financial Adviser) Limited" at bounding box center [131, 132] width 137 height 20
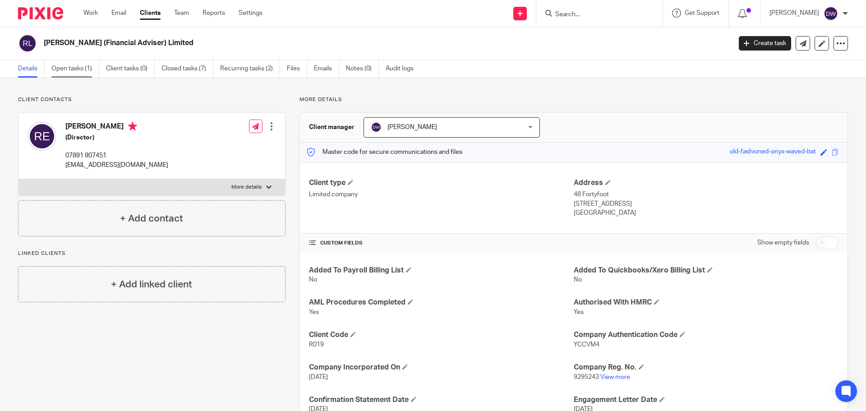
click at [84, 70] on link "Open tasks (1)" at bounding box center [75, 69] width 48 height 18
